Goal: Task Accomplishment & Management: Use online tool/utility

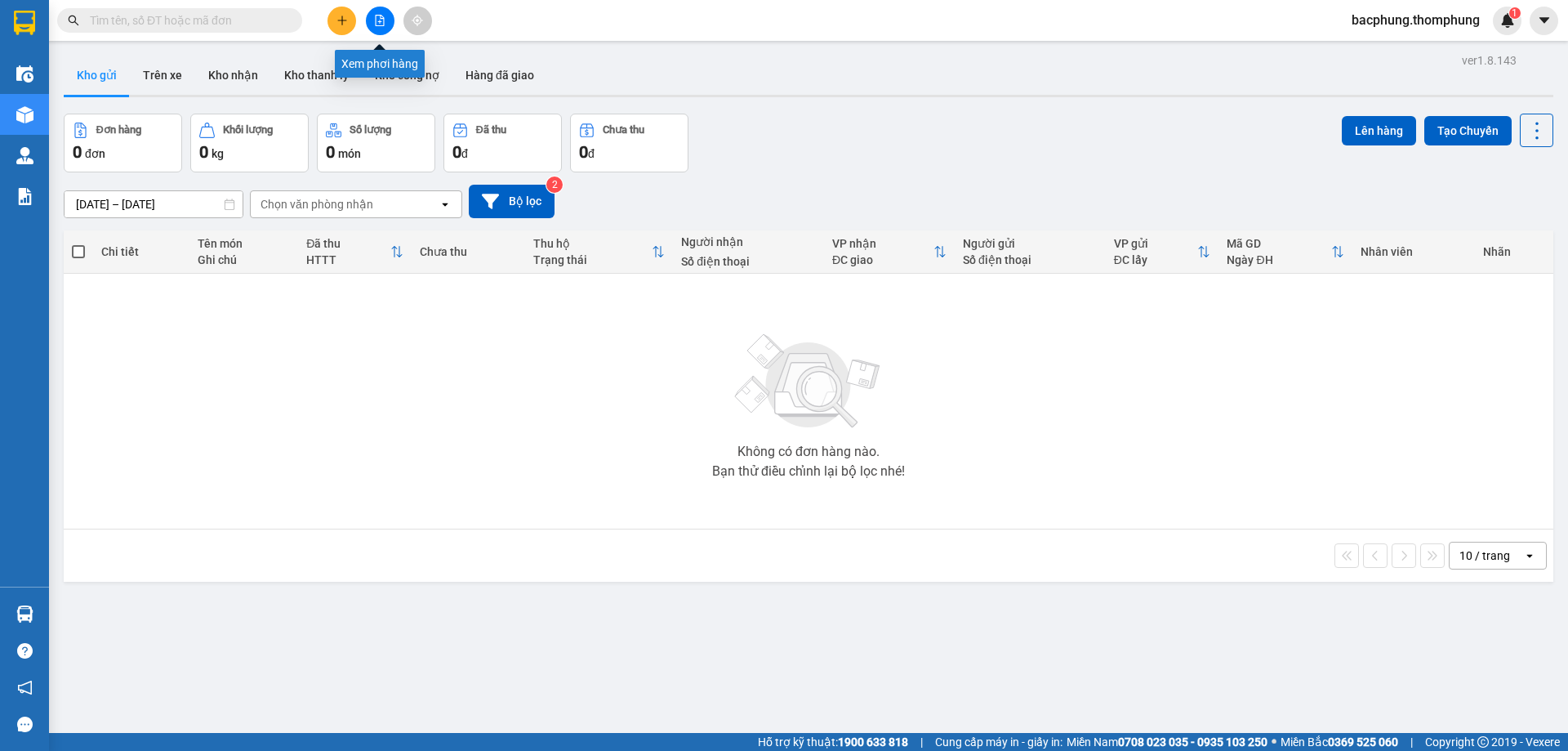
click at [378, 20] on icon "file-add" at bounding box center [379, 20] width 11 height 11
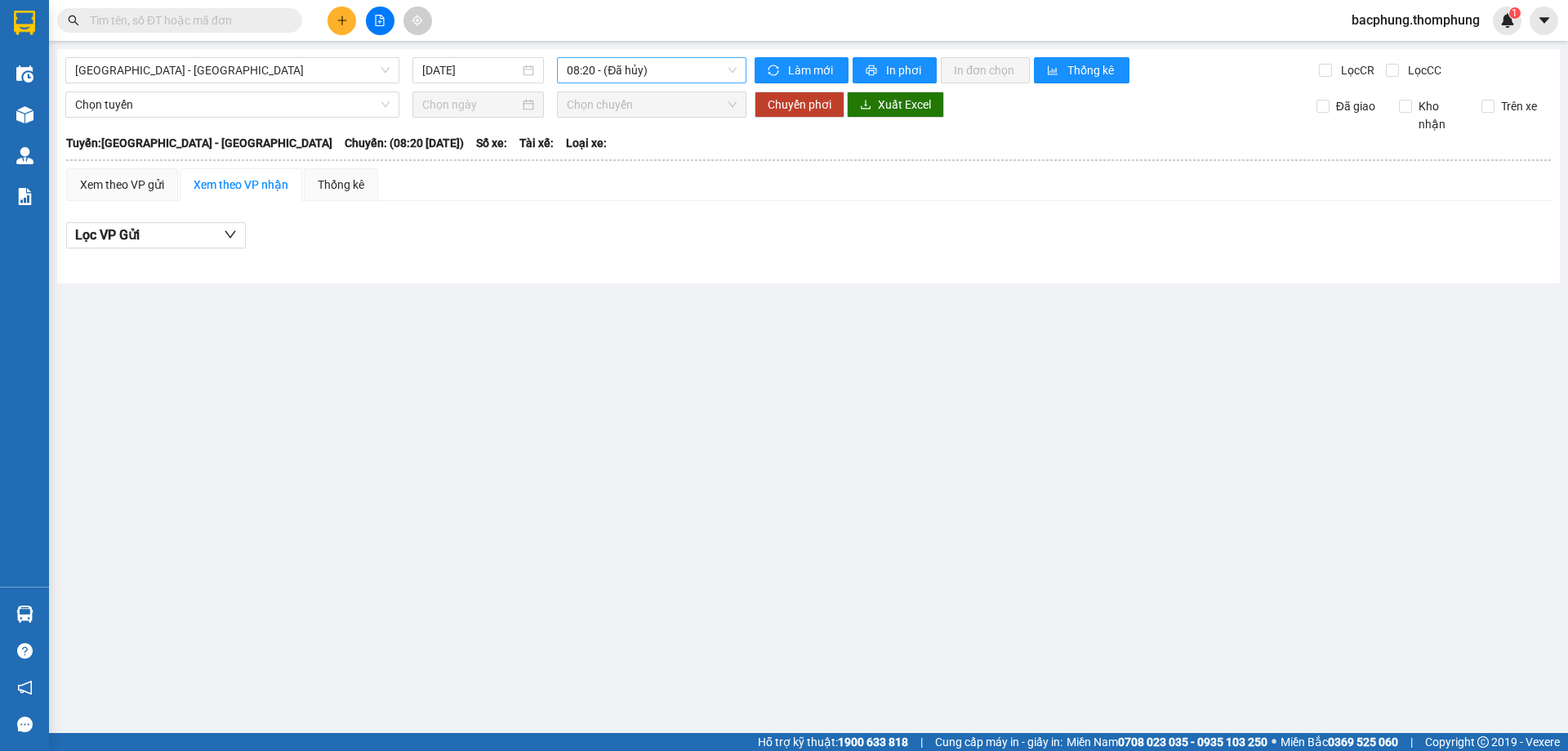
click at [691, 76] on span "08:20 - (Đã [PERSON_NAME])" at bounding box center [651, 70] width 170 height 25
click at [626, 203] on div "13:30" at bounding box center [630, 207] width 127 height 18
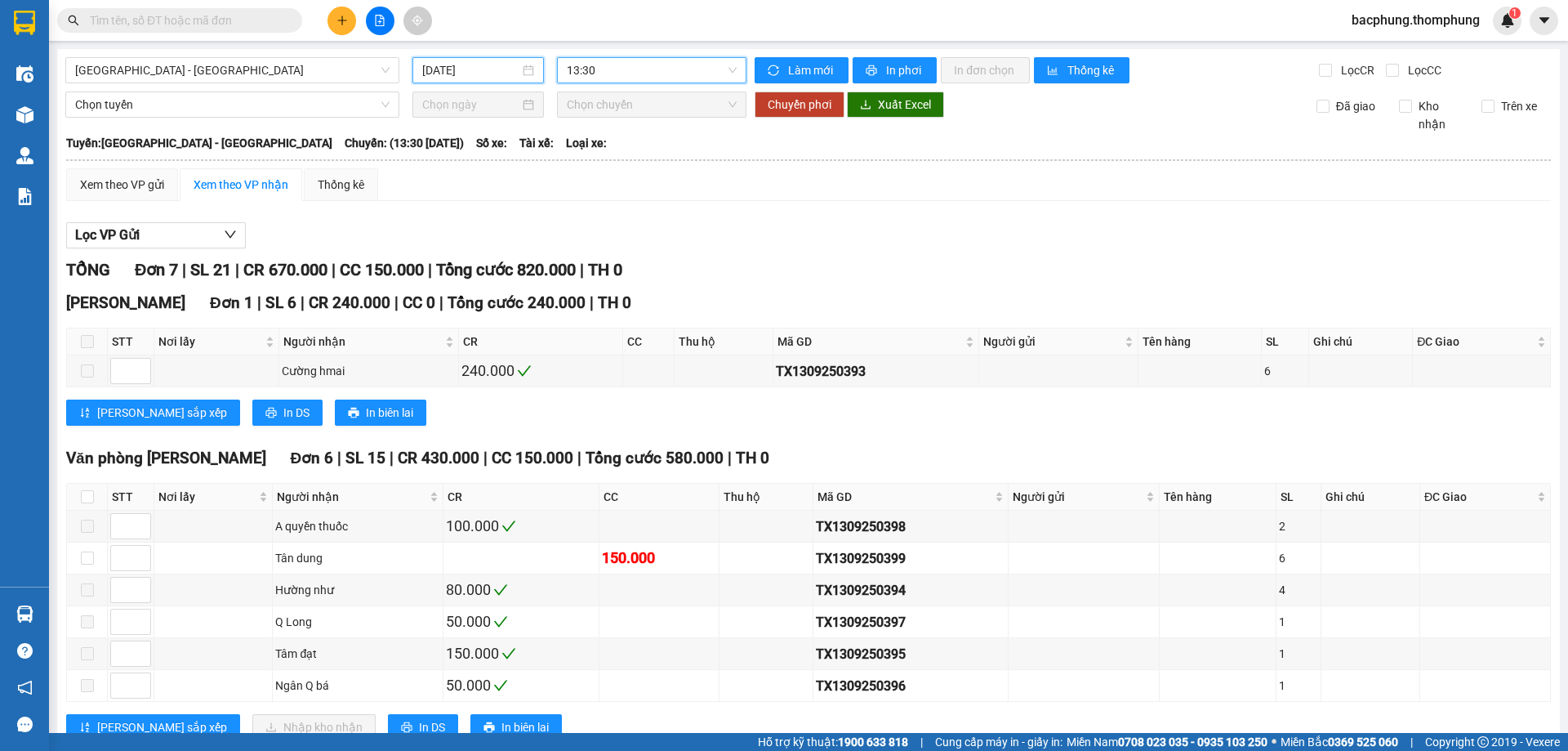
click at [454, 69] on input "[DATE]" at bounding box center [471, 70] width 97 height 18
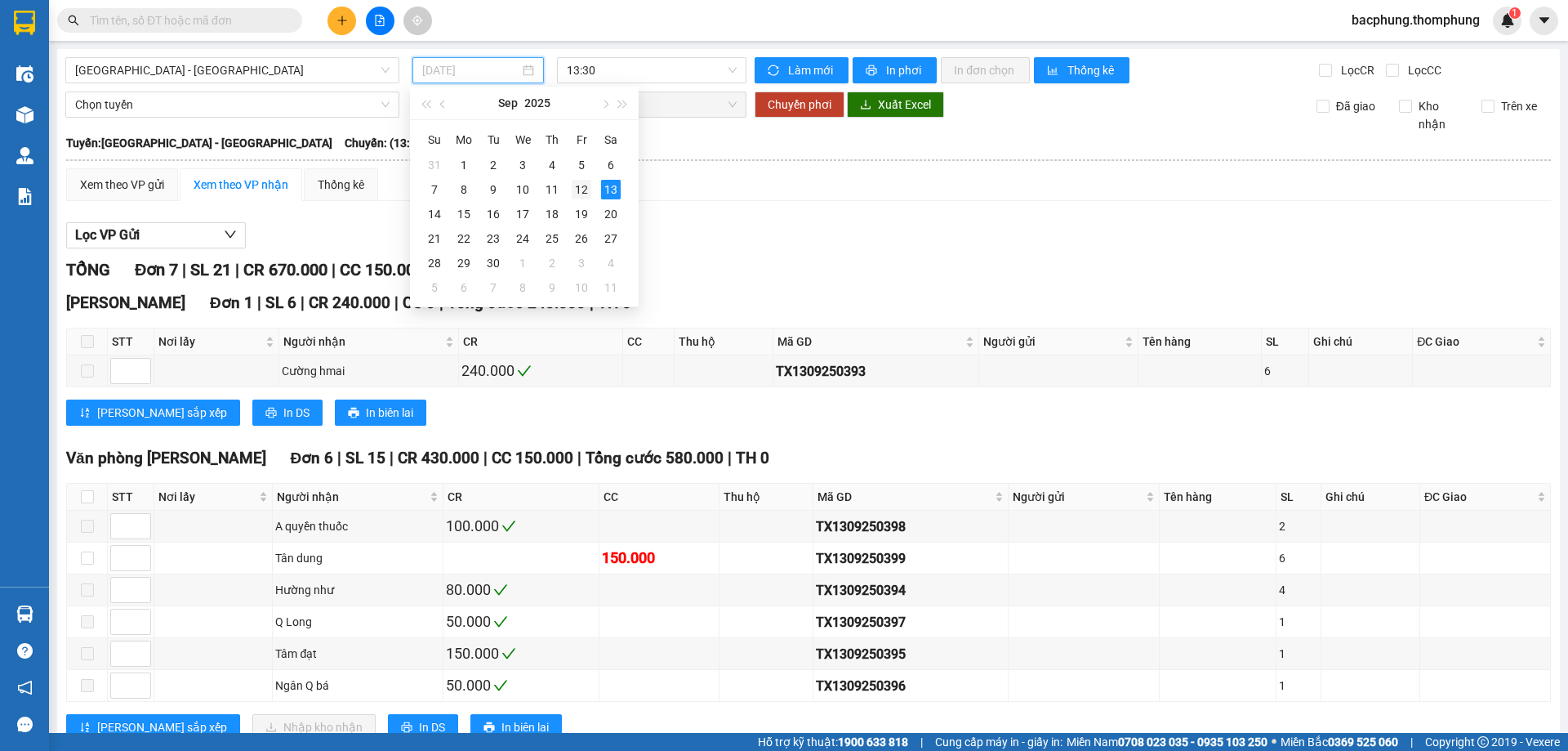
click at [575, 186] on div "12" at bounding box center [581, 189] width 20 height 20
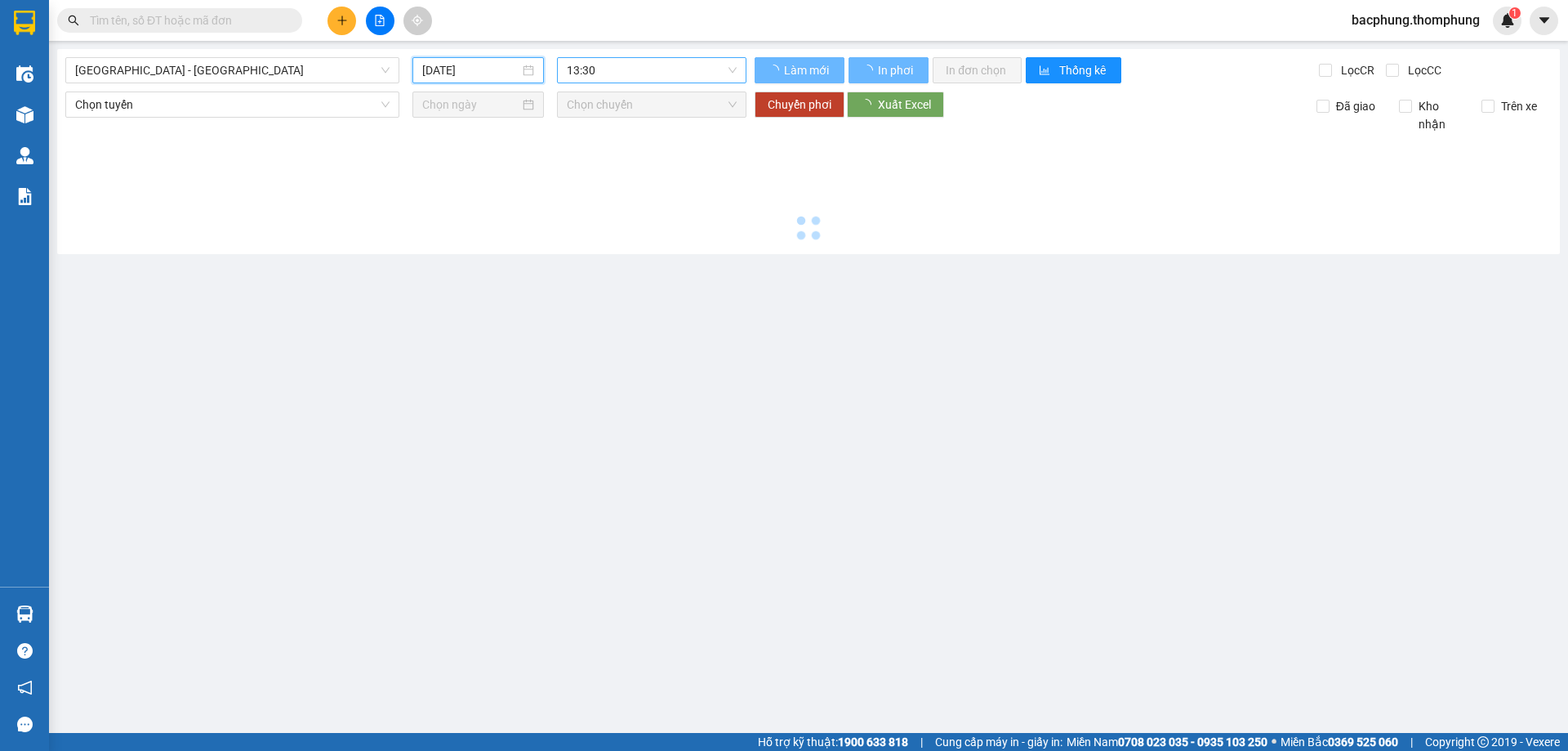
type input "[DATE]"
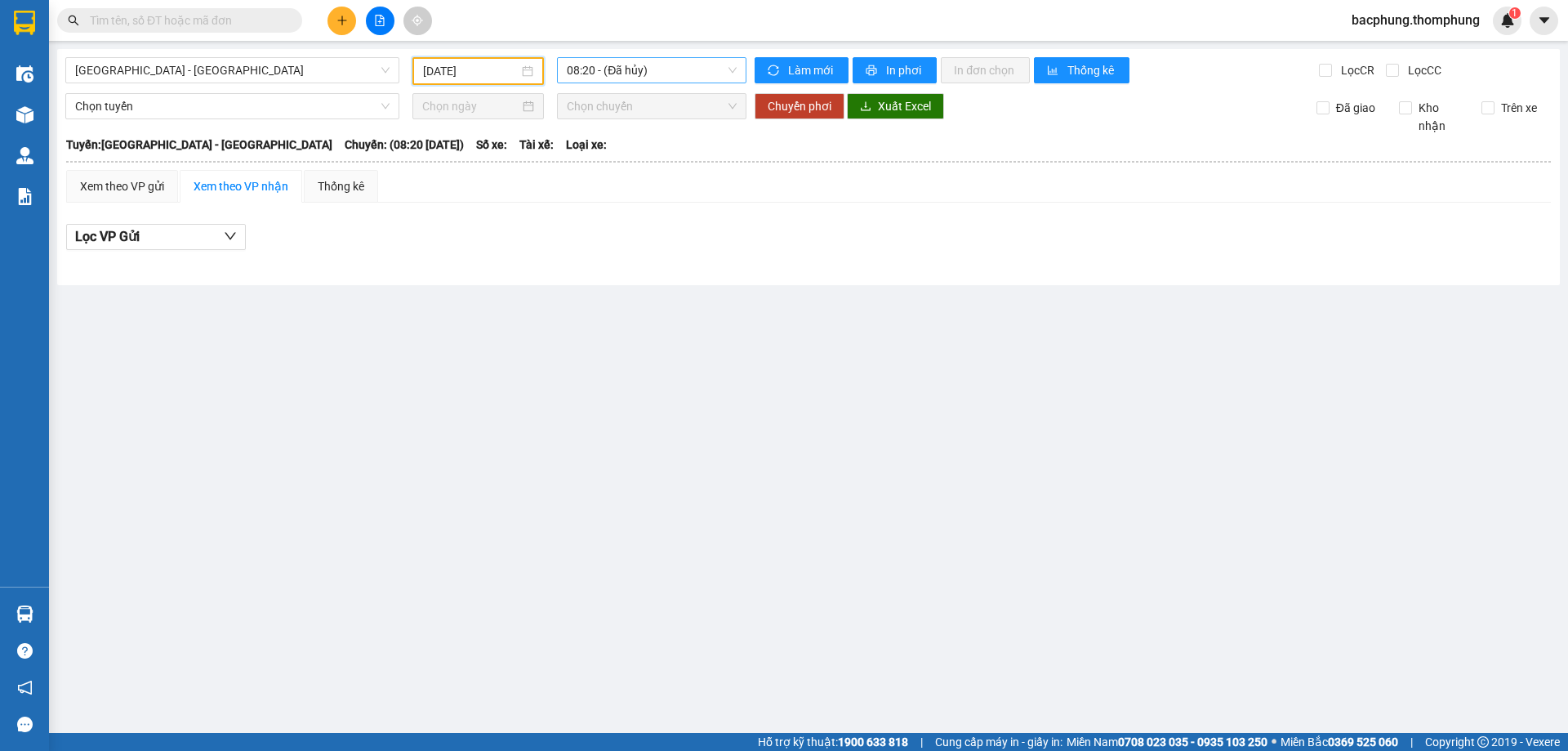
click at [685, 76] on span "08:20 - (Đã [PERSON_NAME])" at bounding box center [651, 70] width 170 height 25
click at [601, 209] on div "13:30" at bounding box center [630, 207] width 127 height 18
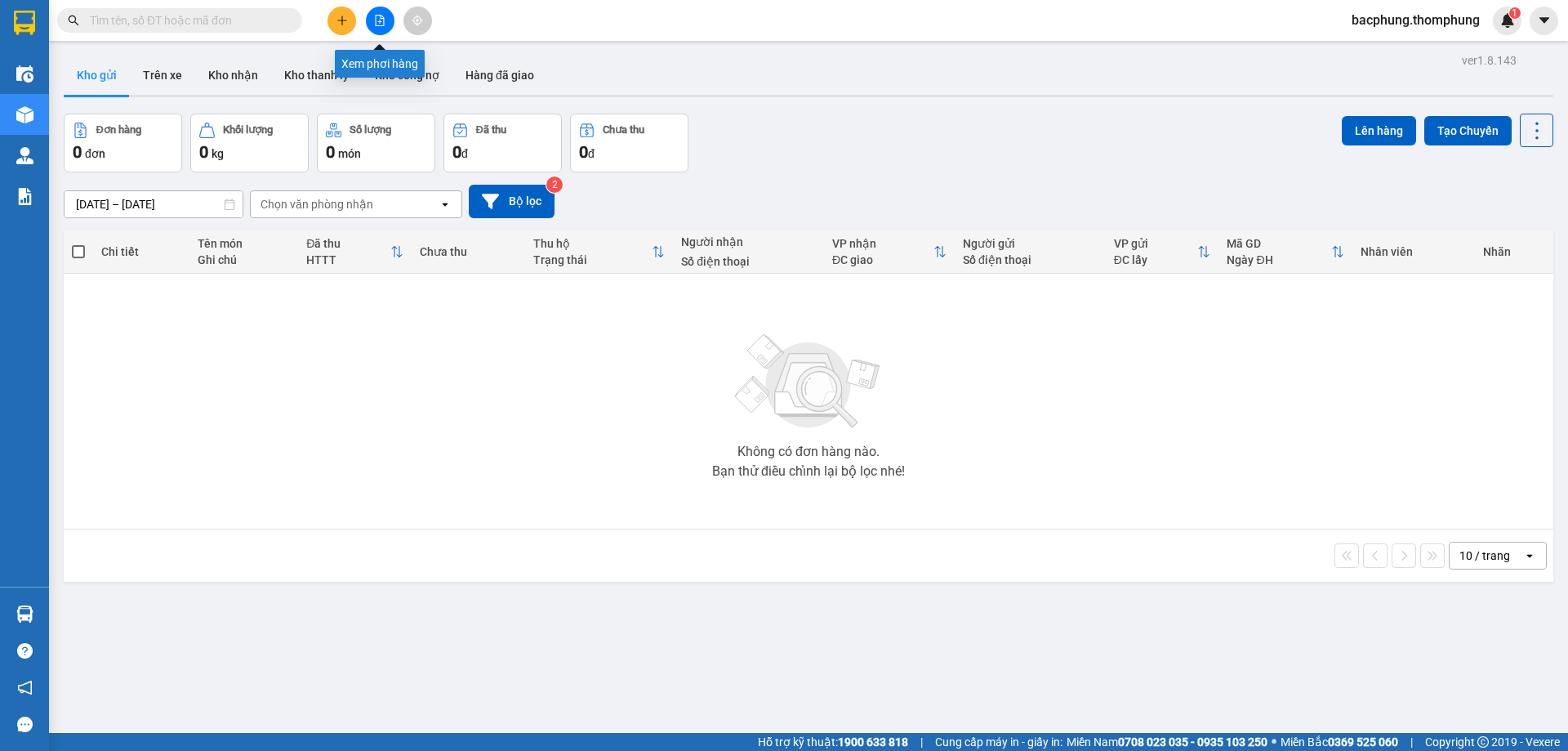
click at [380, 20] on icon "file-add" at bounding box center [380, 20] width 9 height 11
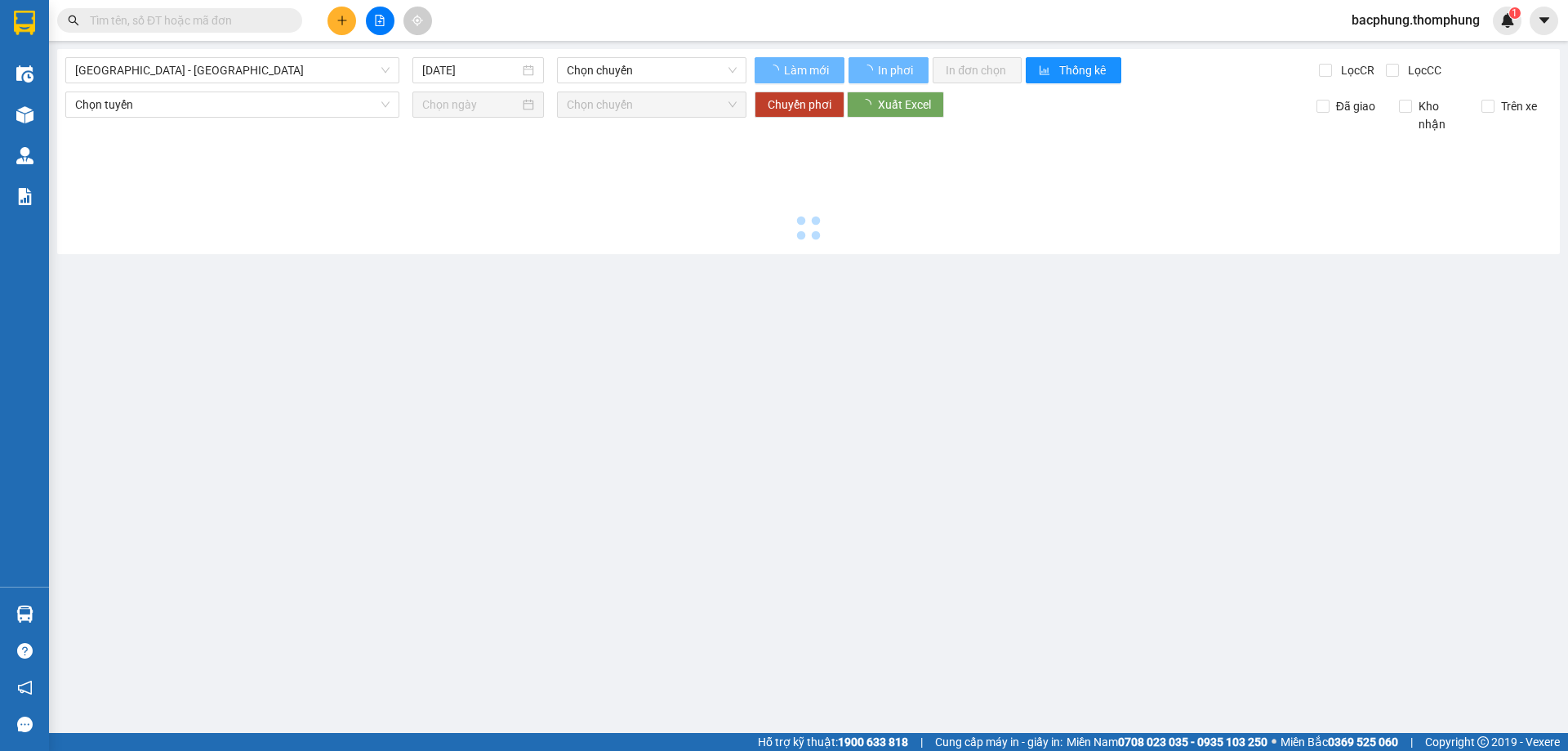
click at [380, 20] on icon "file-add" at bounding box center [380, 20] width 9 height 11
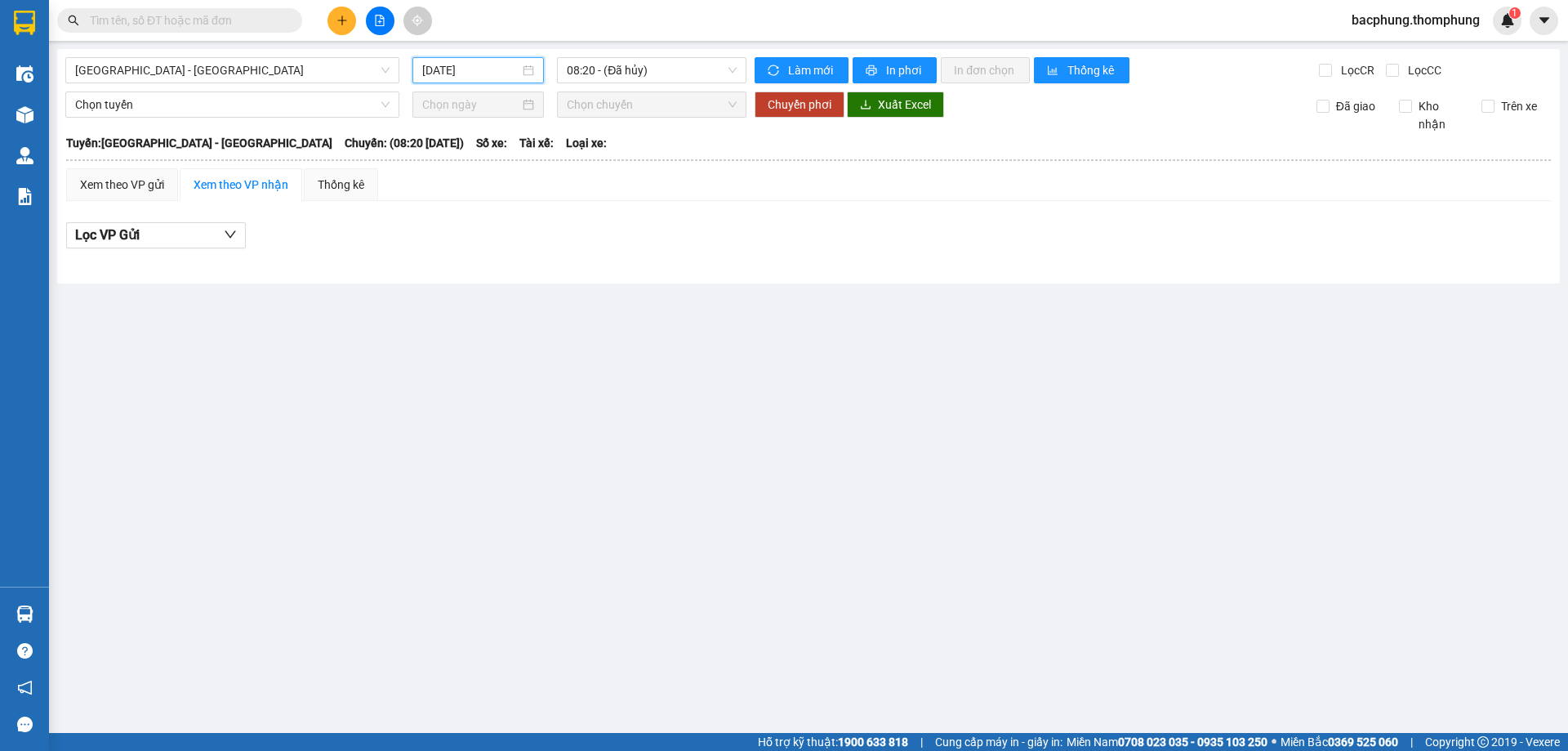
click at [499, 65] on input "[DATE]" at bounding box center [471, 70] width 97 height 18
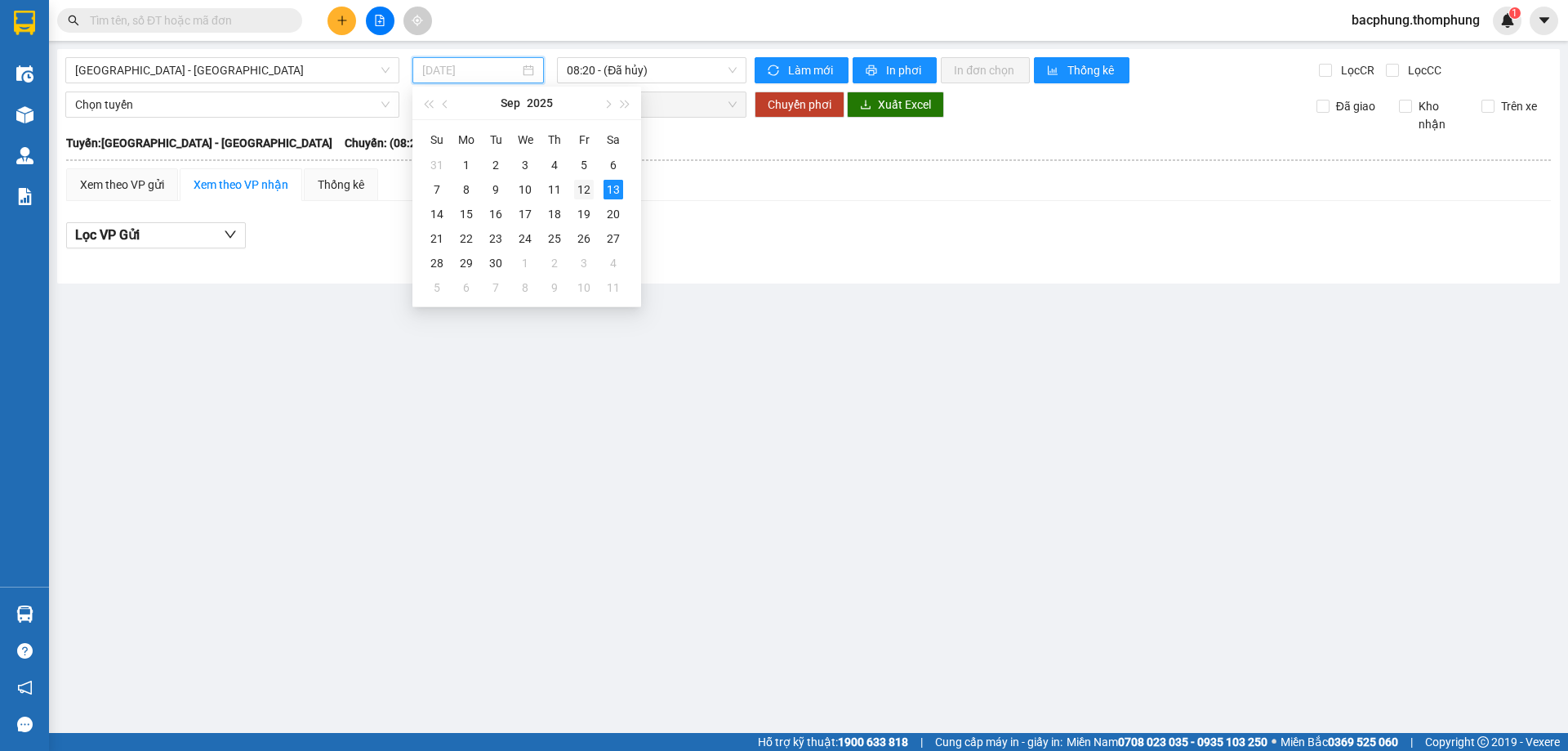
click at [584, 188] on div "12" at bounding box center [584, 189] width 20 height 20
type input "[DATE]"
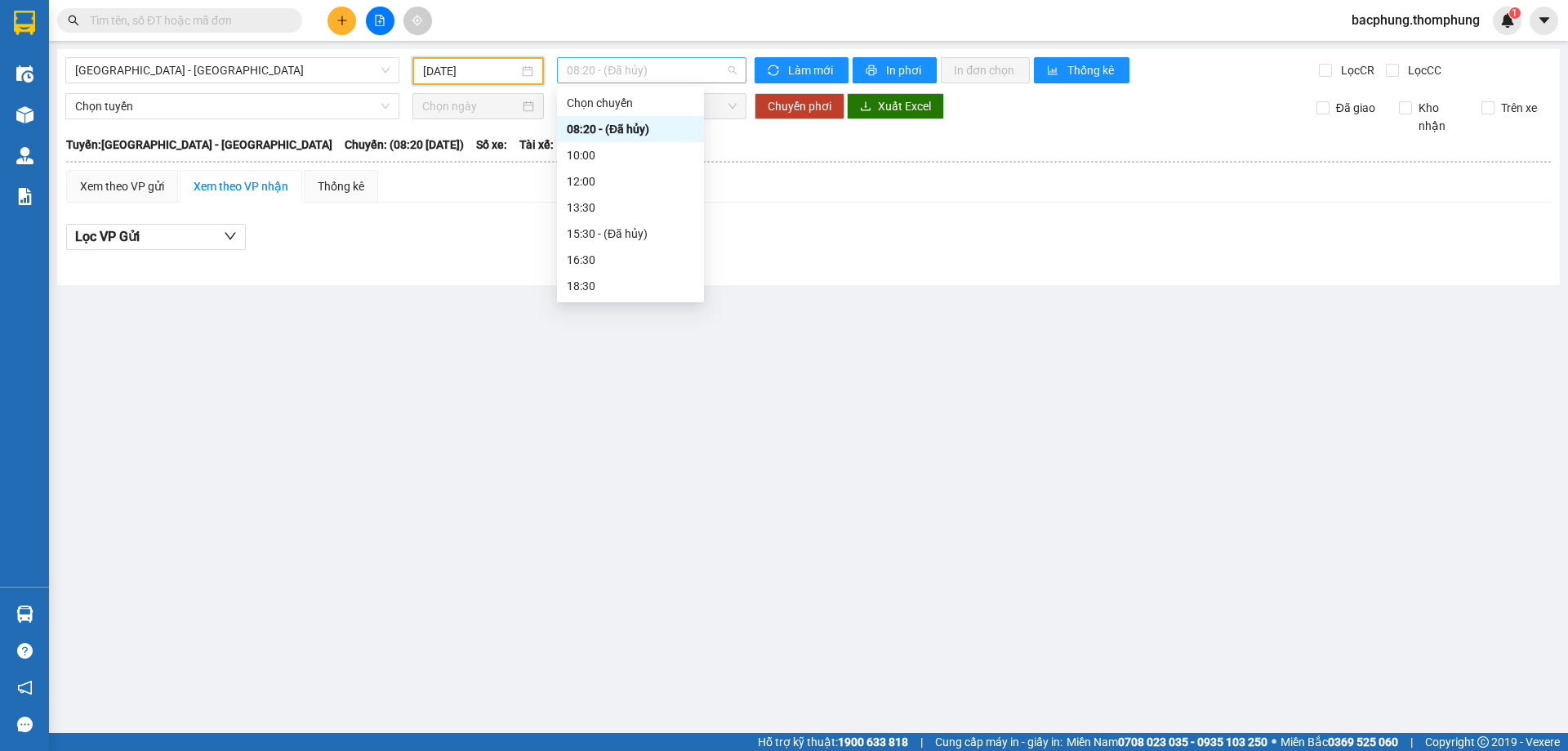
click at [689, 73] on span "08:20 - (Đã [PERSON_NAME])" at bounding box center [651, 70] width 170 height 25
click at [612, 280] on div "18:30" at bounding box center [630, 285] width 127 height 18
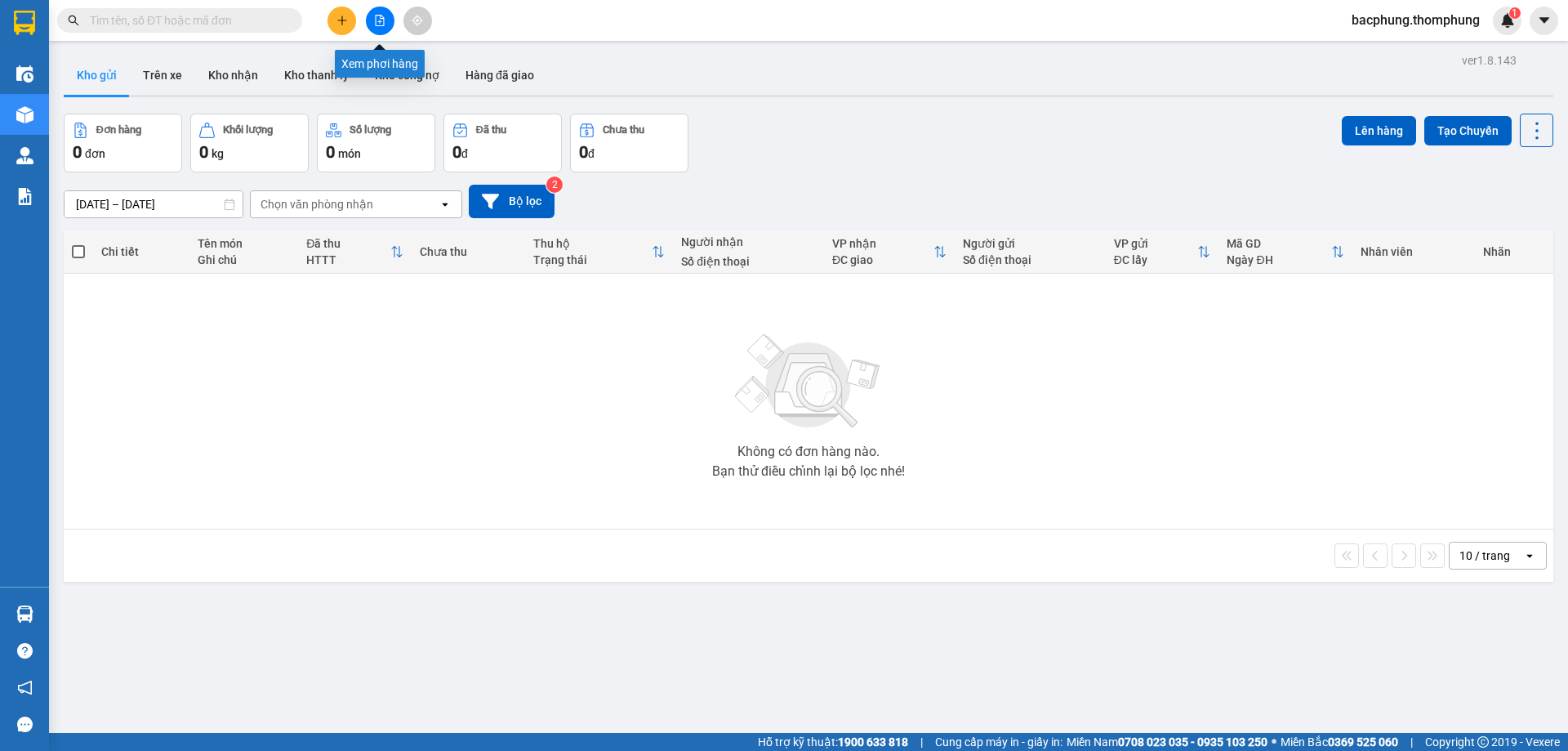
click at [379, 25] on icon "file-add" at bounding box center [380, 20] width 9 height 11
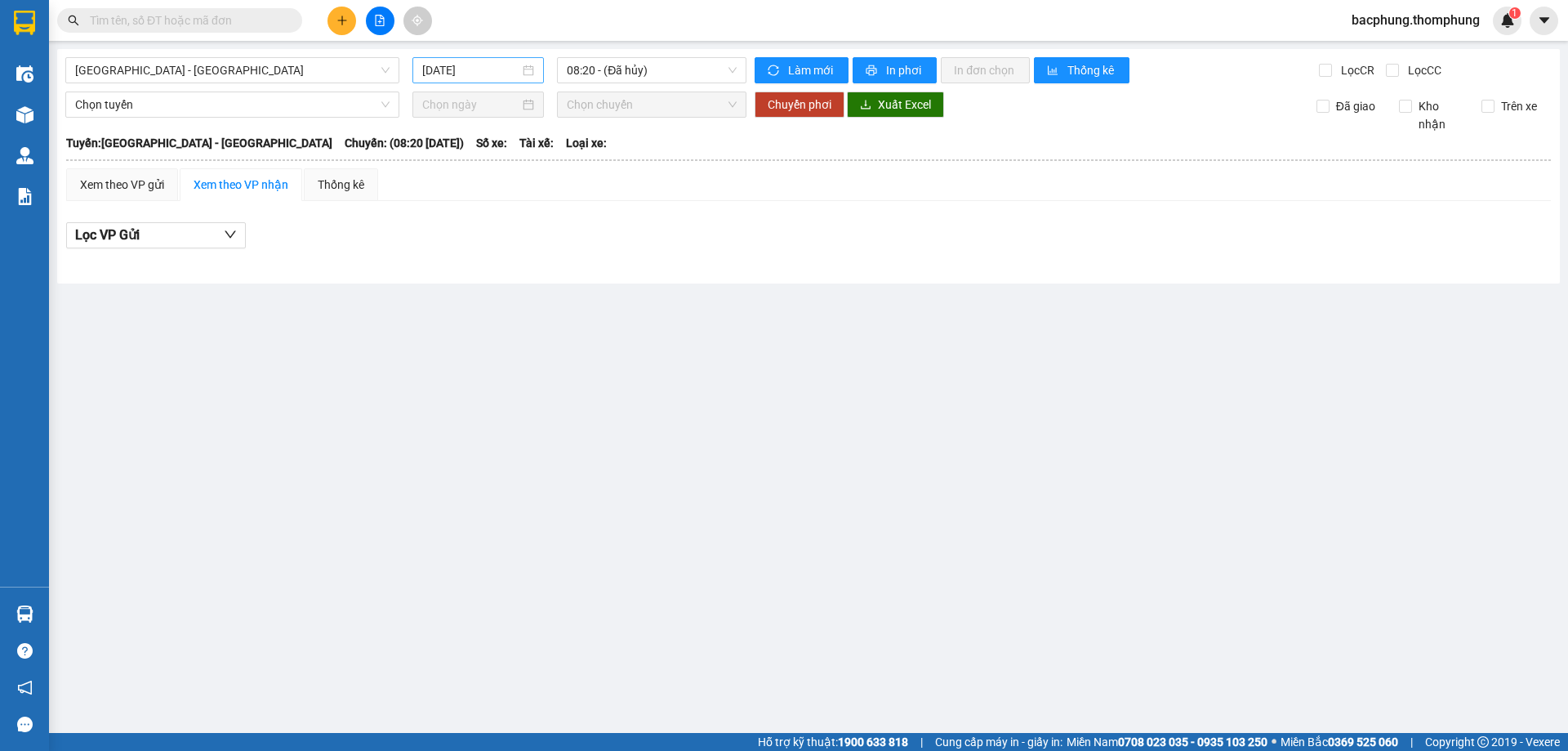
click at [484, 71] on input "[DATE]" at bounding box center [471, 70] width 97 height 18
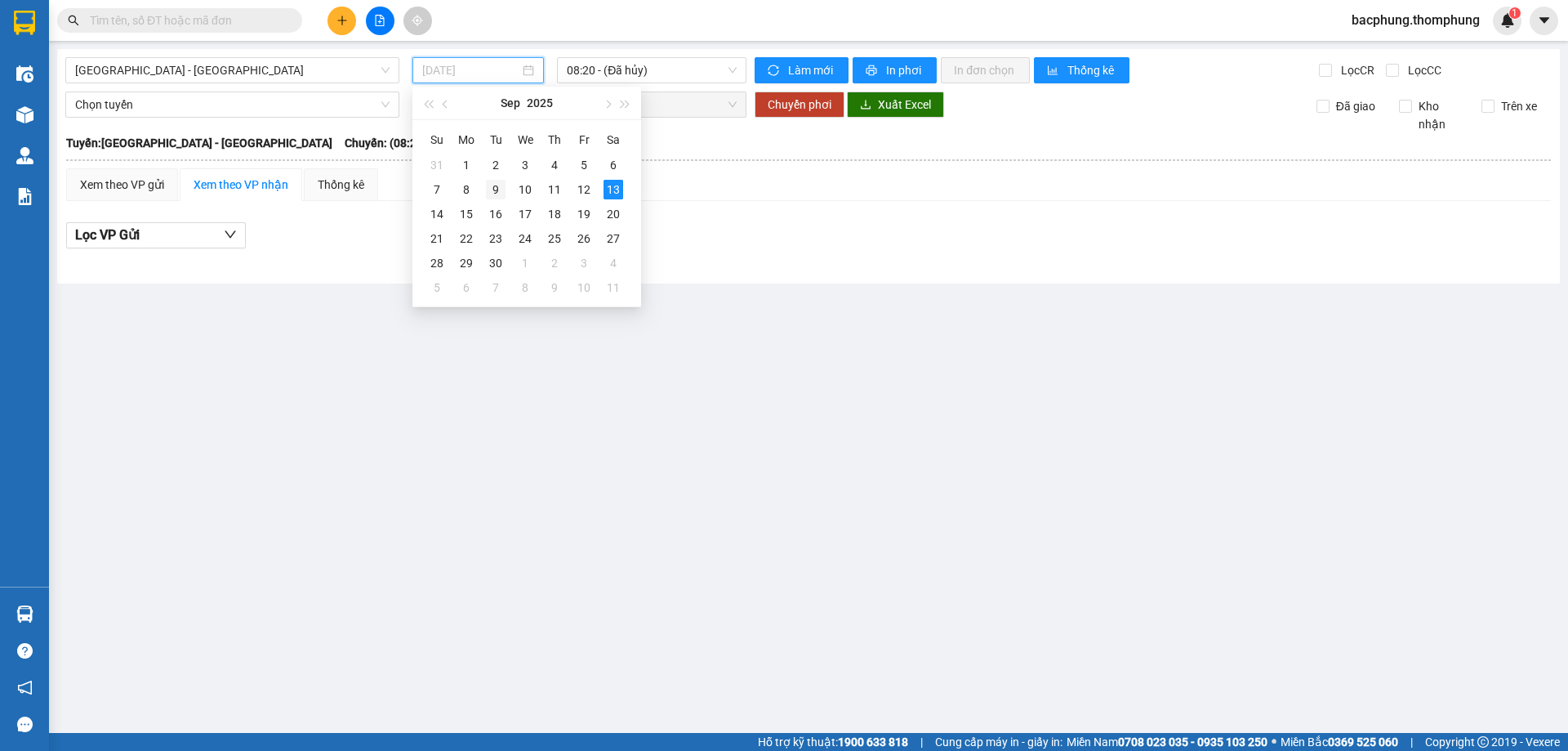
click at [494, 191] on div "9" at bounding box center [495, 189] width 20 height 20
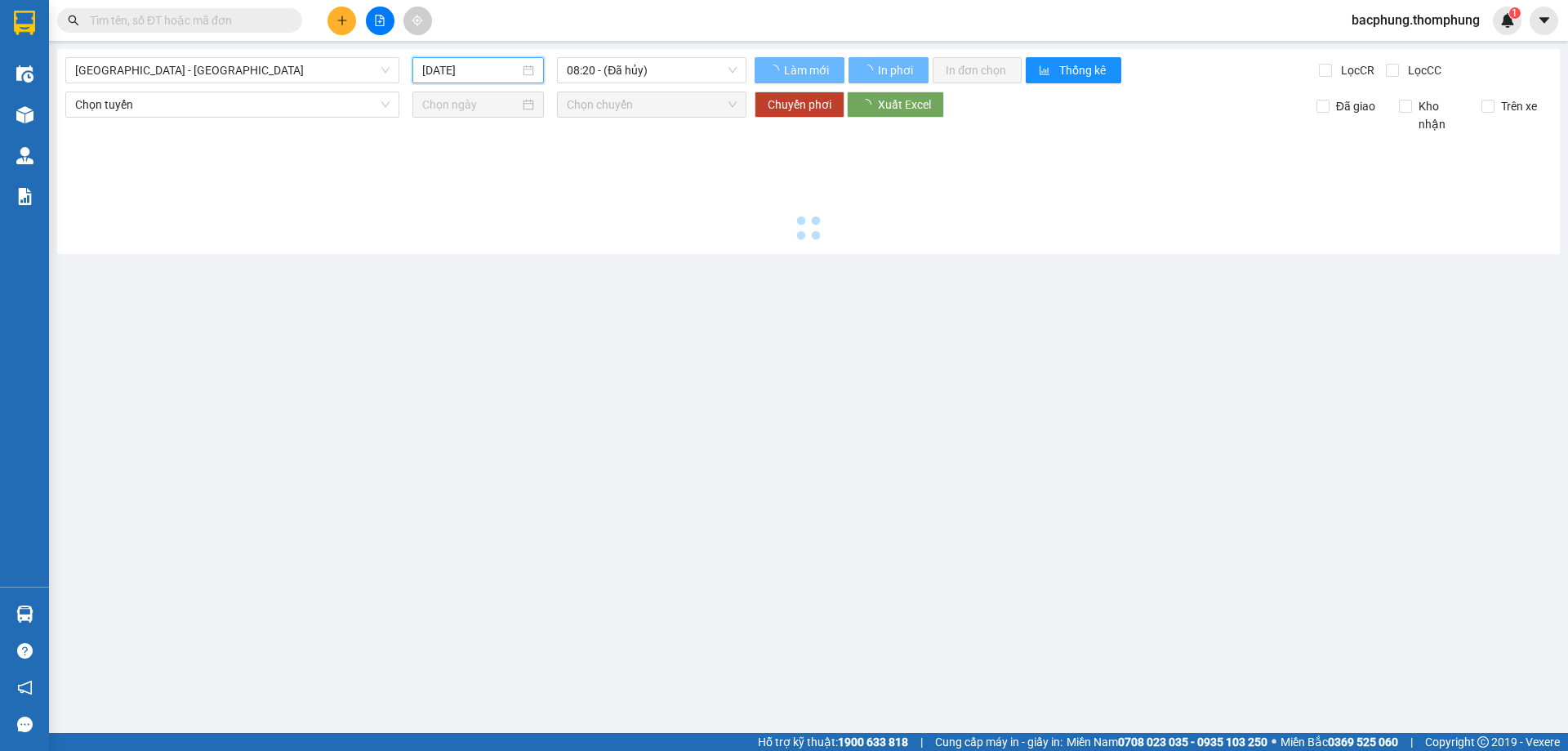
type input "09/09/2025"
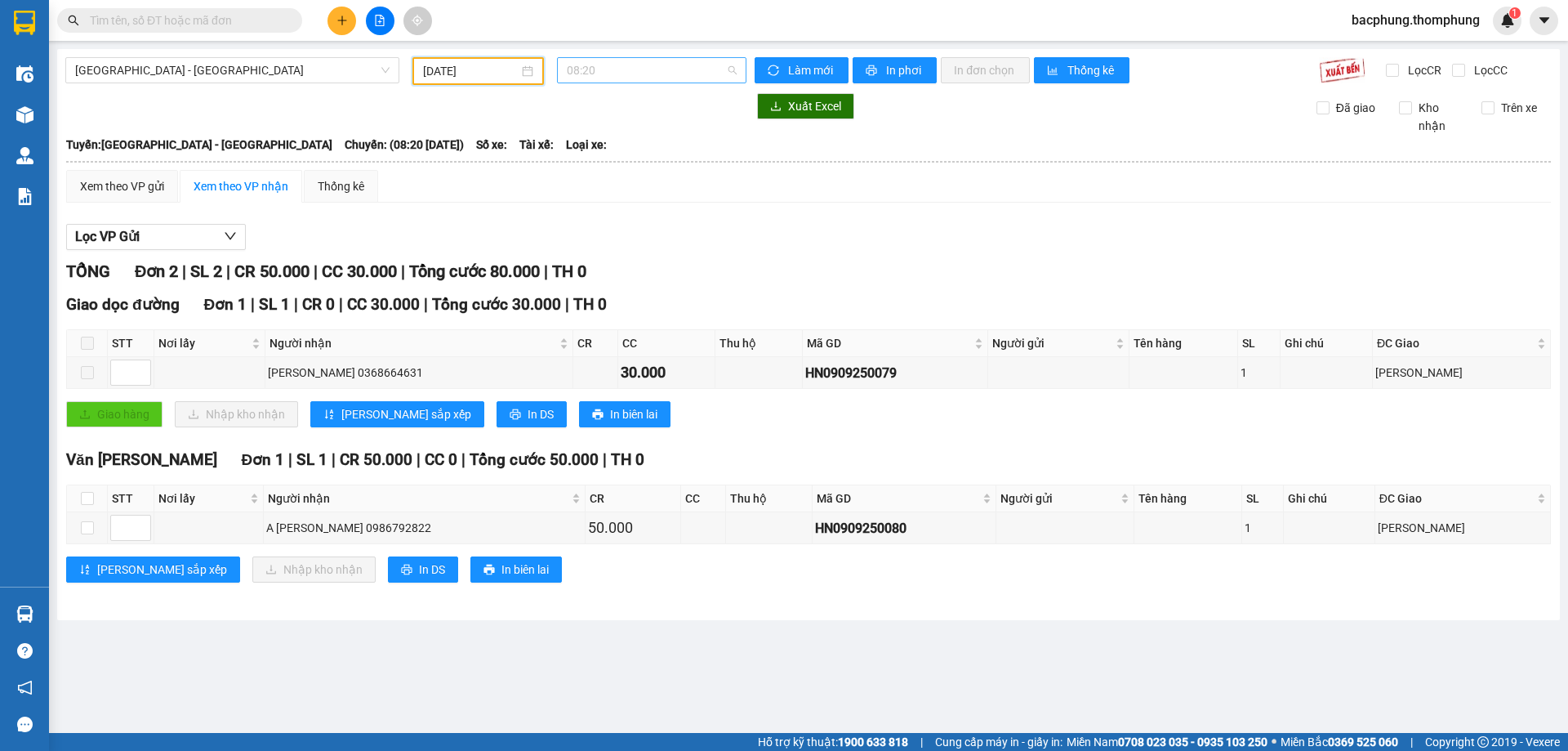
click at [678, 74] on span "08:20" at bounding box center [651, 70] width 170 height 25
drag, startPoint x: 612, startPoint y: 291, endPoint x: 708, endPoint y: 251, distance: 104.0
click at [612, 288] on div "18:30" at bounding box center [630, 285] width 127 height 18
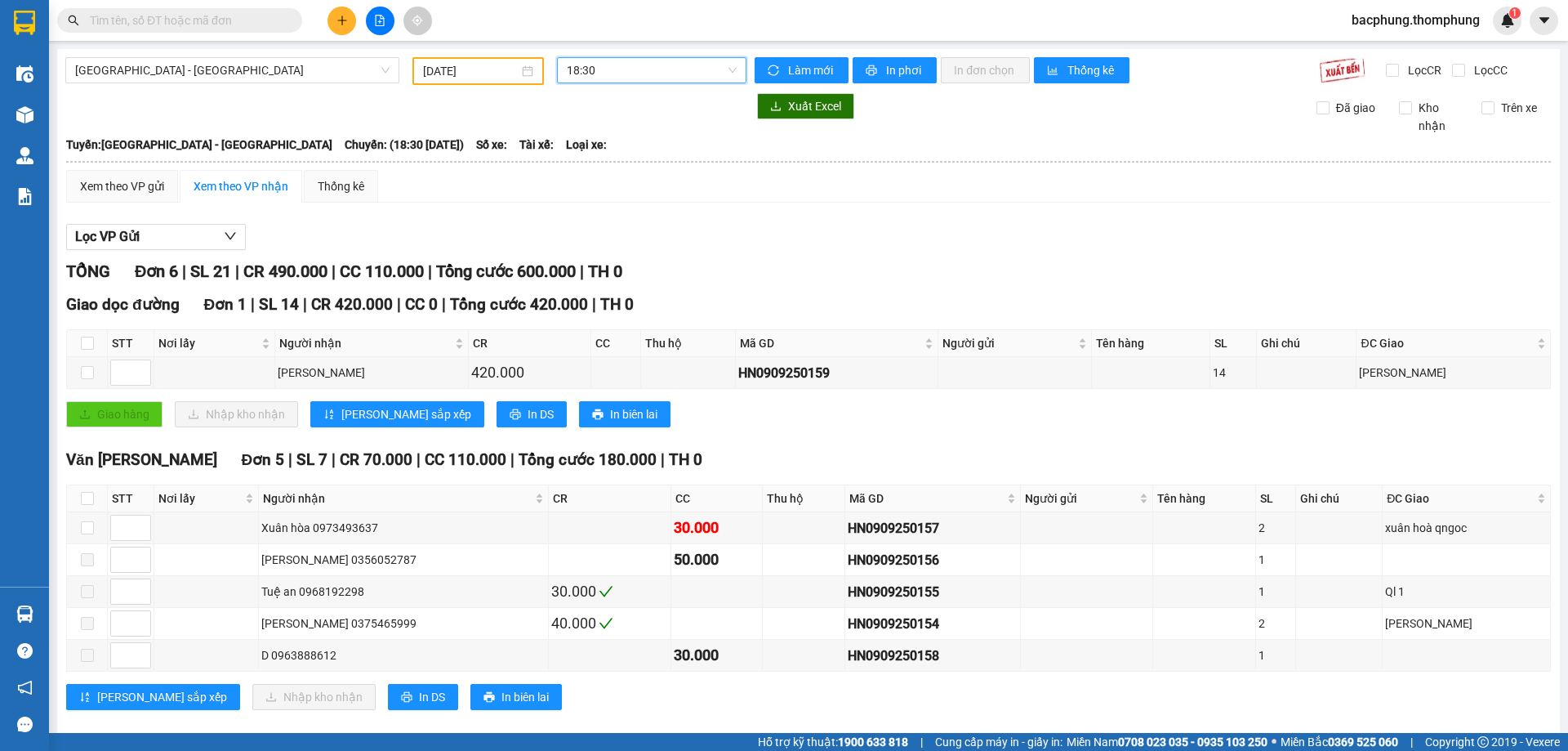
scroll to position [23, 0]
